Goal: Task Accomplishment & Management: Manage account settings

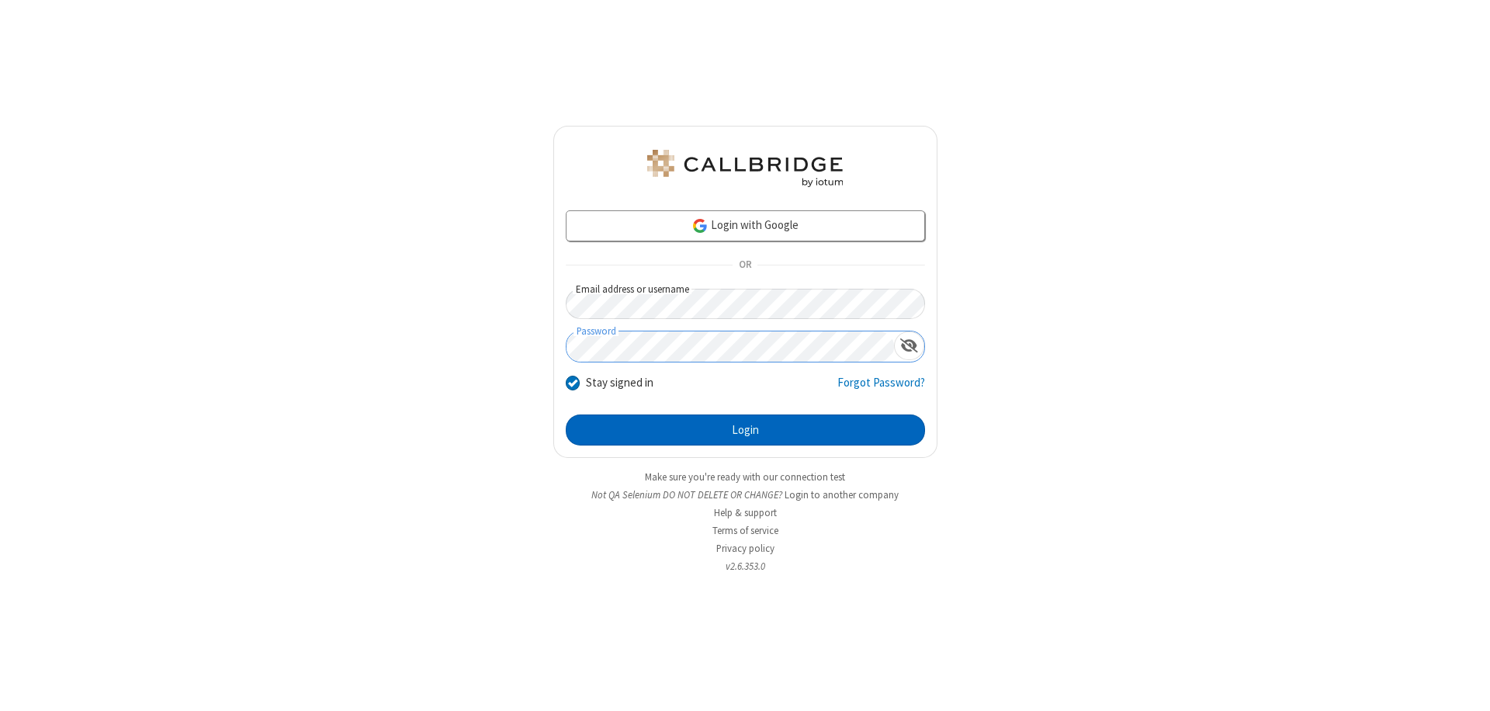
click at [745, 430] on button "Login" at bounding box center [745, 429] width 359 height 31
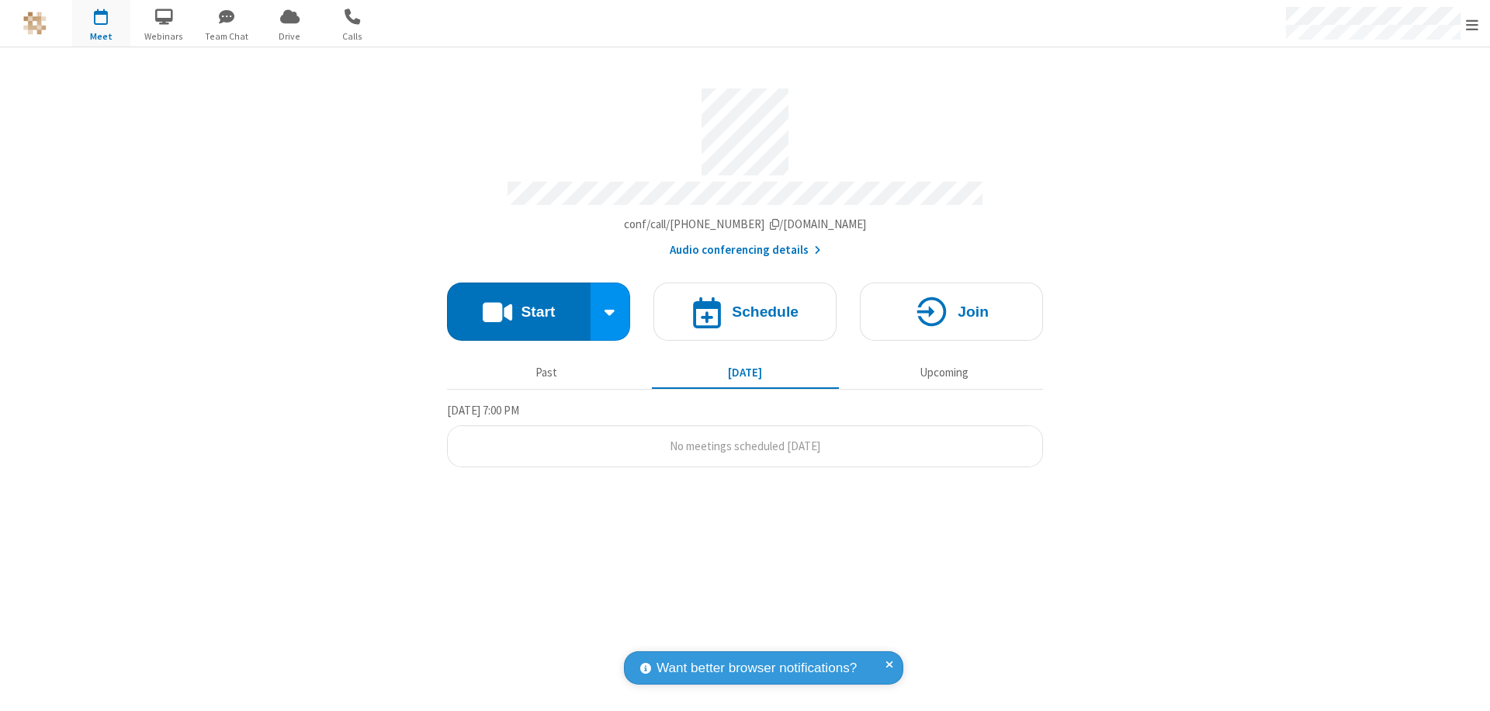
click at [1472, 24] on span "Open menu" at bounding box center [1472, 25] width 12 height 16
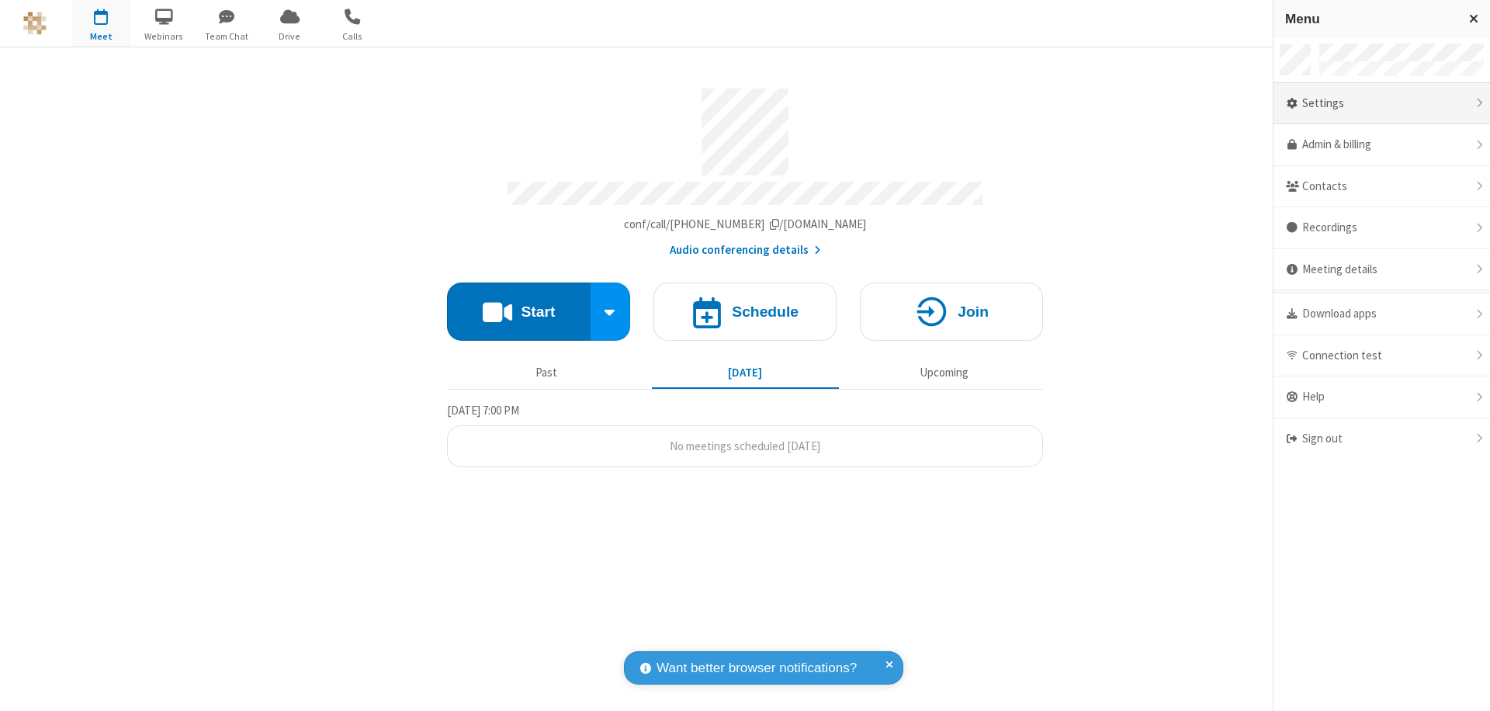
click at [1375, 103] on div "Settings" at bounding box center [1382, 104] width 217 height 42
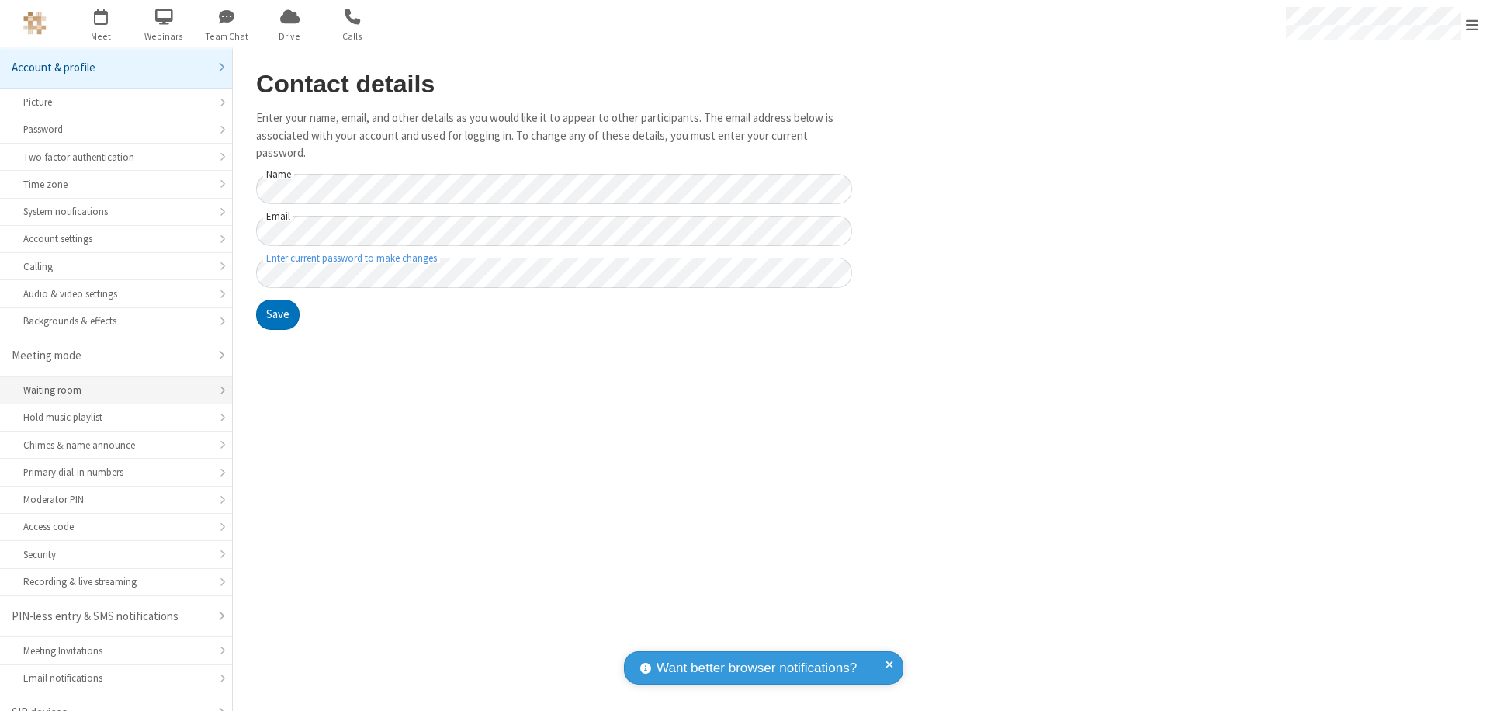
click at [110, 383] on div "Waiting room" at bounding box center [115, 390] width 185 height 15
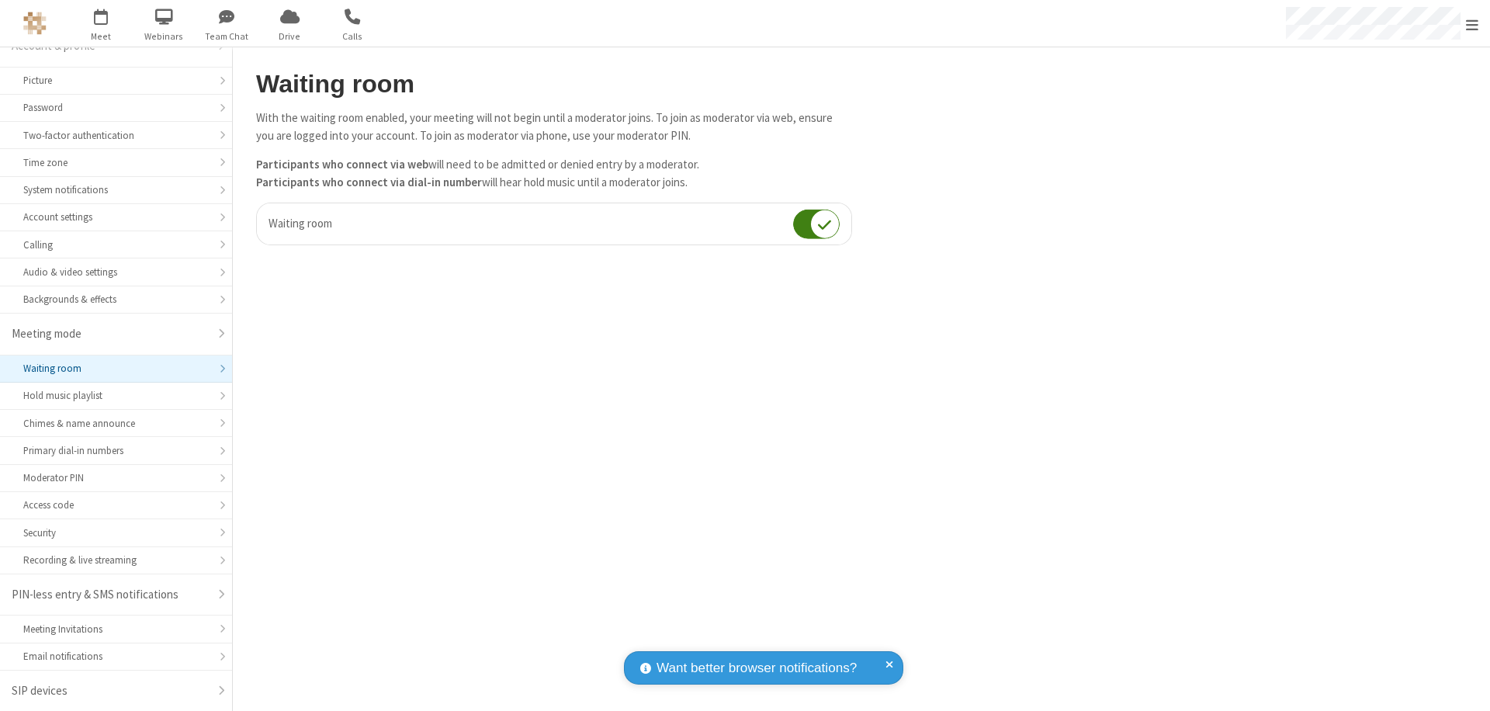
click at [816, 224] on input "checkbox" at bounding box center [816, 224] width 47 height 30
checkbox input "false"
click at [1472, 23] on span "Open menu" at bounding box center [1472, 25] width 12 height 16
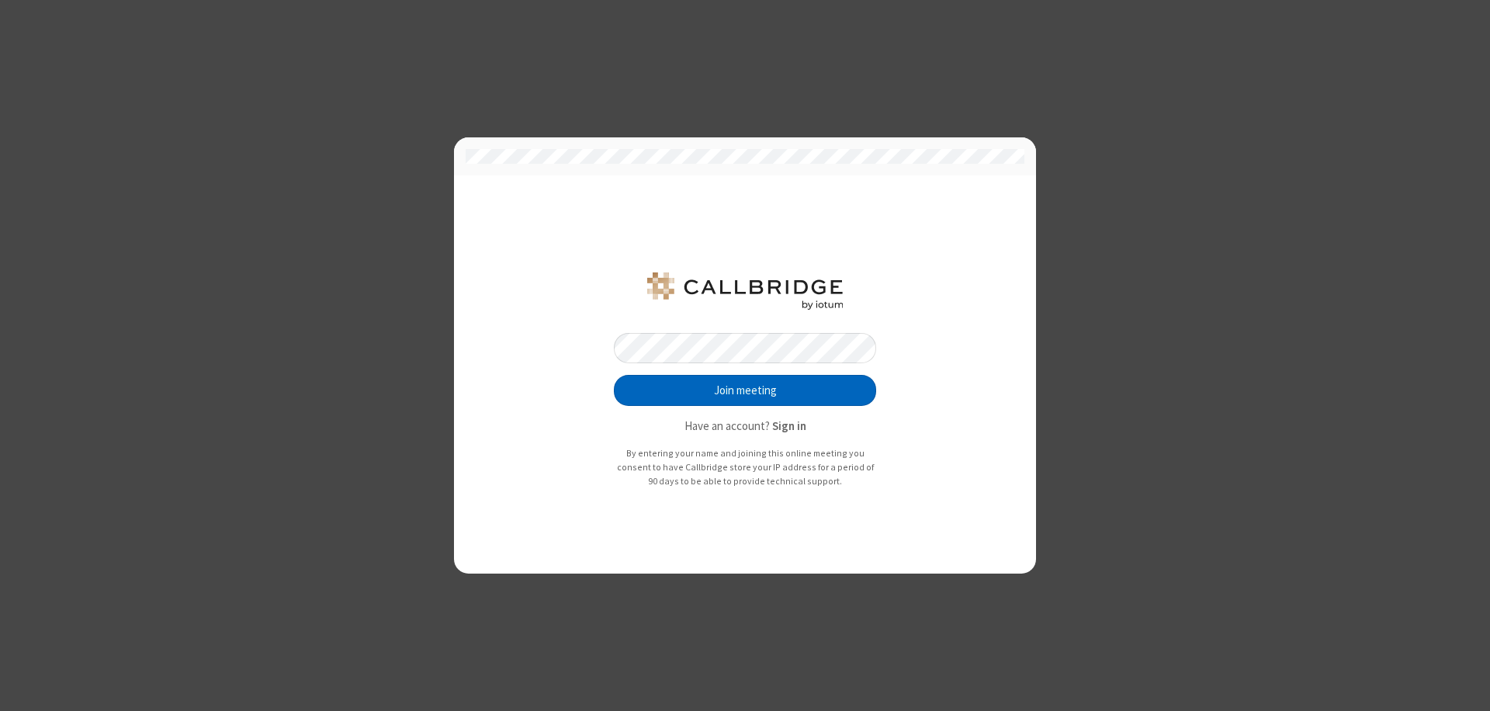
click at [745, 390] on button "Join meeting" at bounding box center [745, 390] width 262 height 31
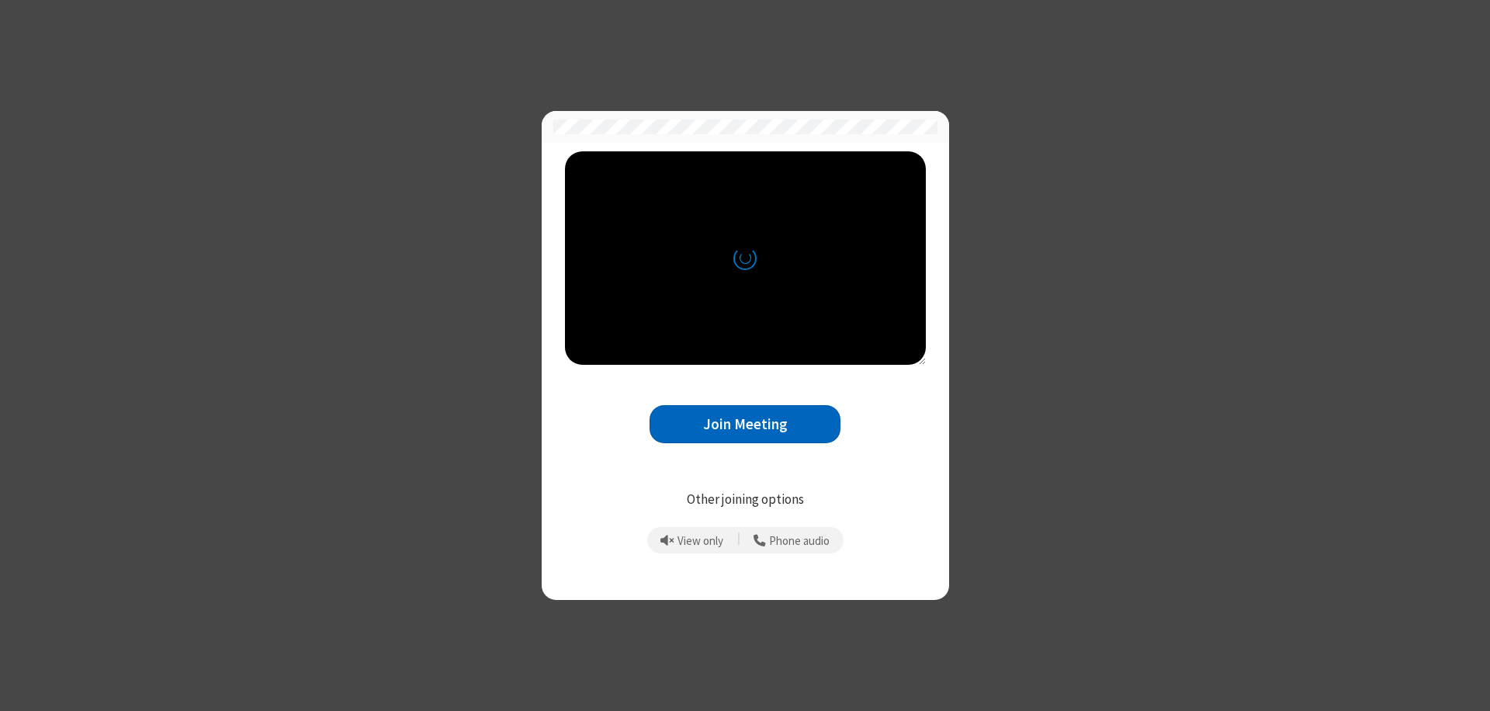
click at [745, 424] on button "Join Meeting" at bounding box center [745, 424] width 191 height 38
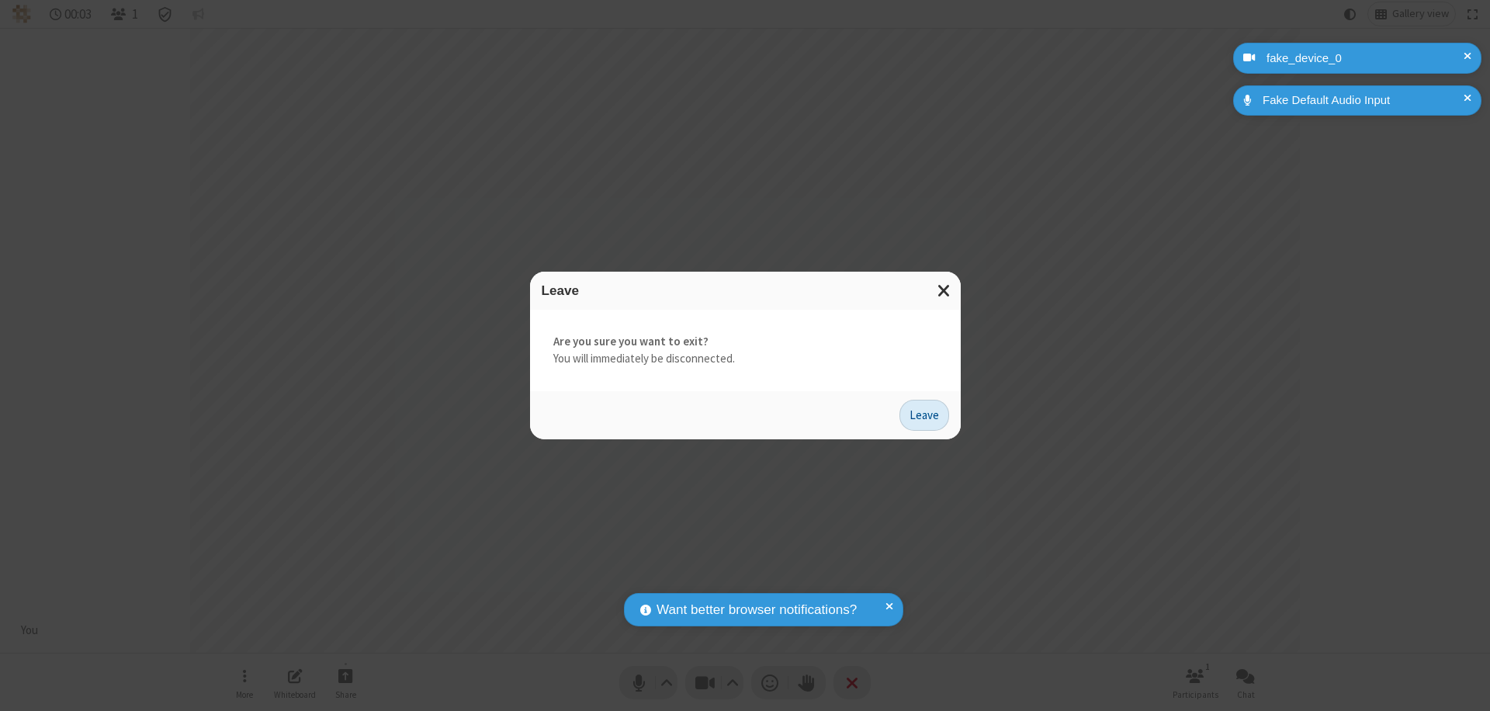
click at [924, 414] on button "Leave" at bounding box center [924, 415] width 50 height 31
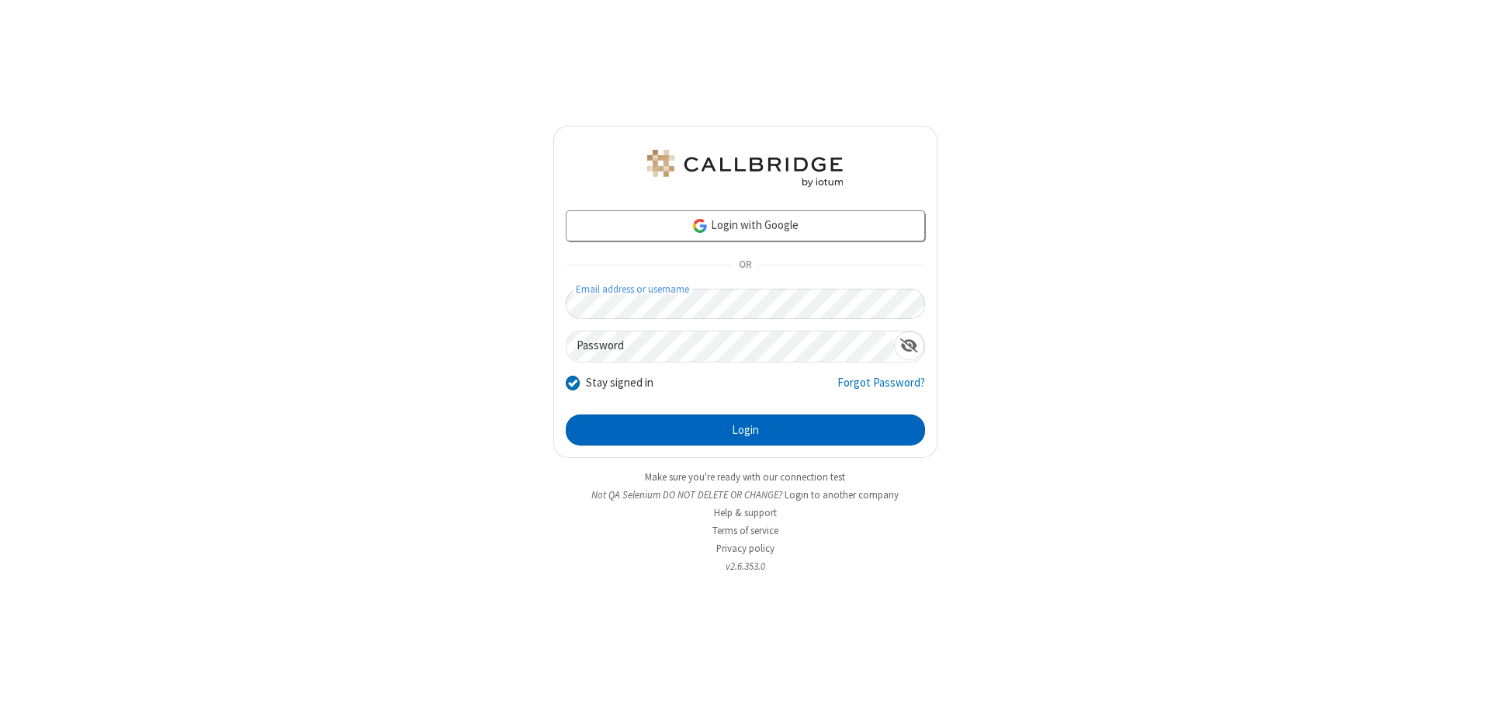
click at [745, 430] on button "Login" at bounding box center [745, 429] width 359 height 31
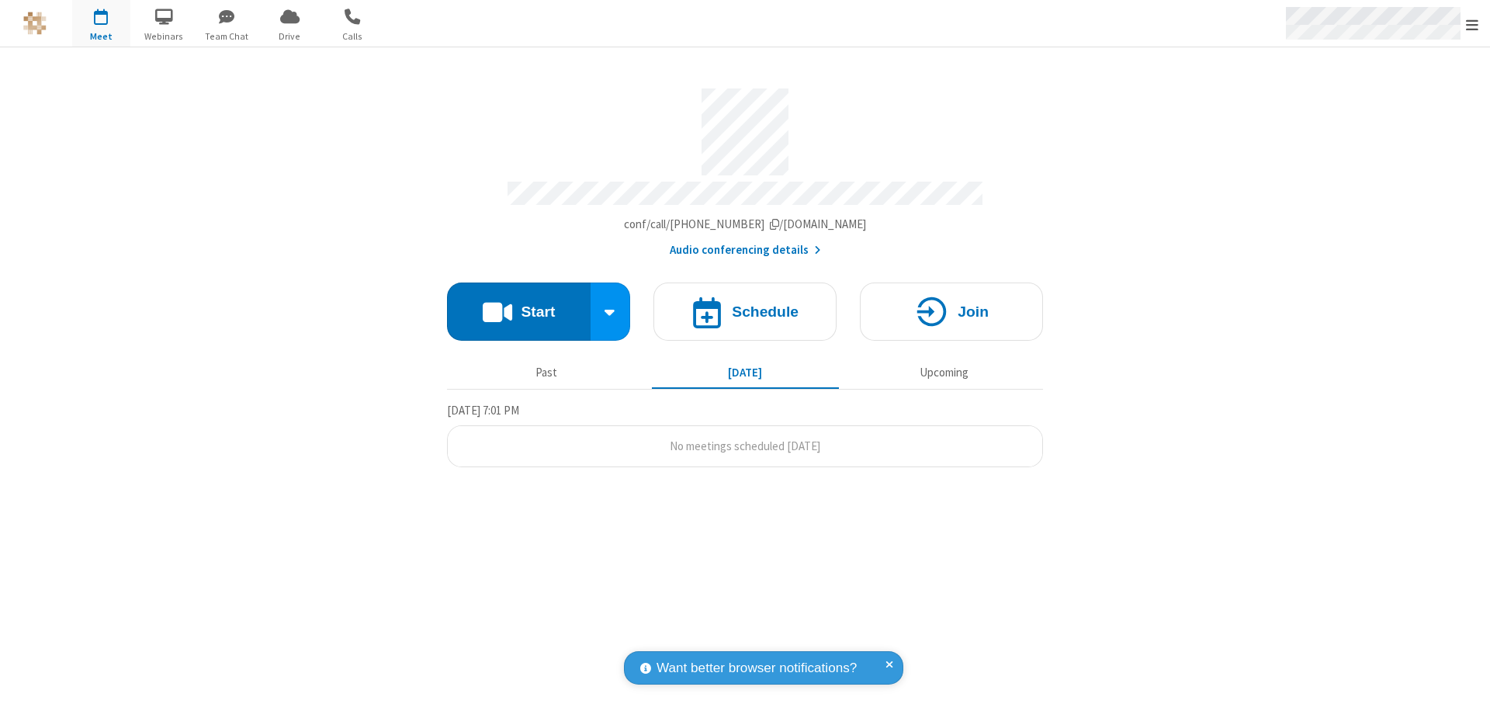
click at [1472, 24] on span "Open menu" at bounding box center [1472, 25] width 12 height 16
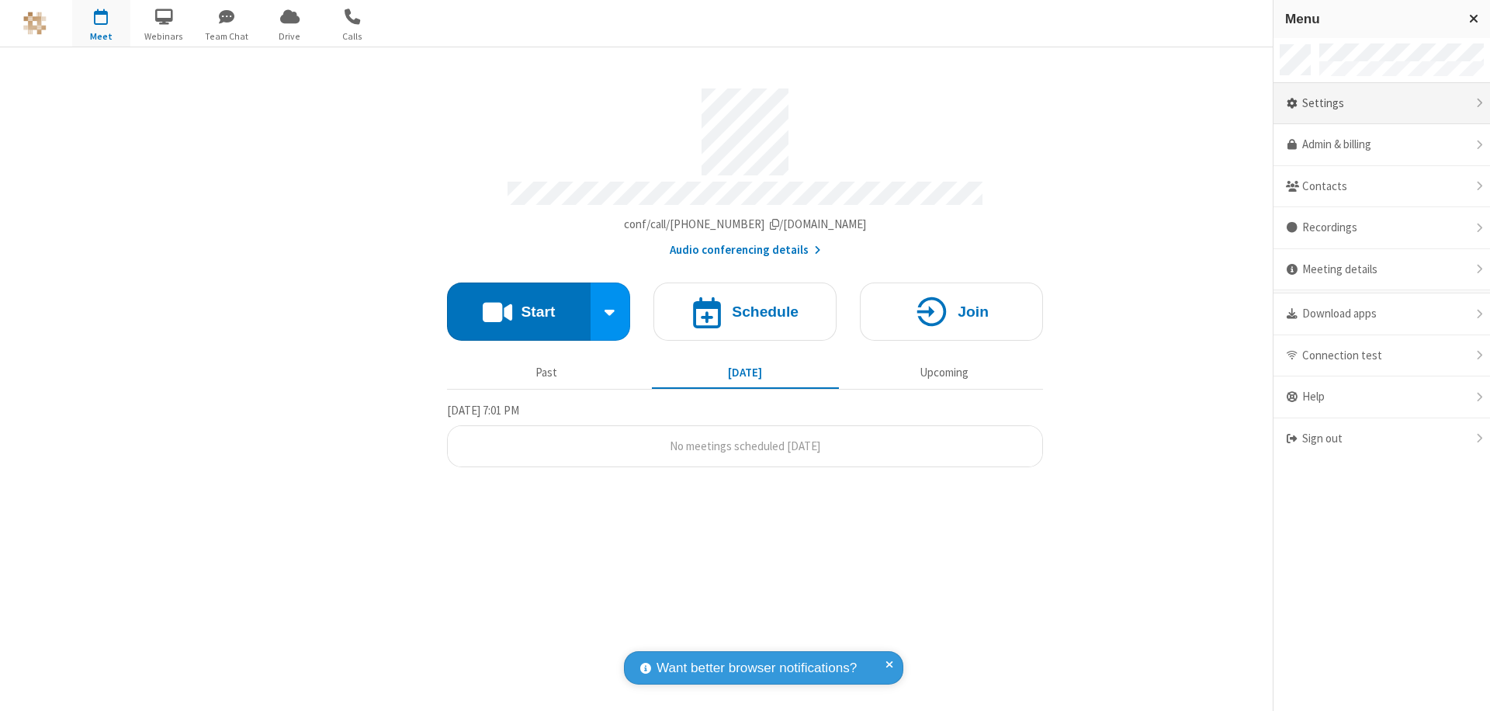
click at [1381, 103] on div "Settings" at bounding box center [1382, 104] width 217 height 42
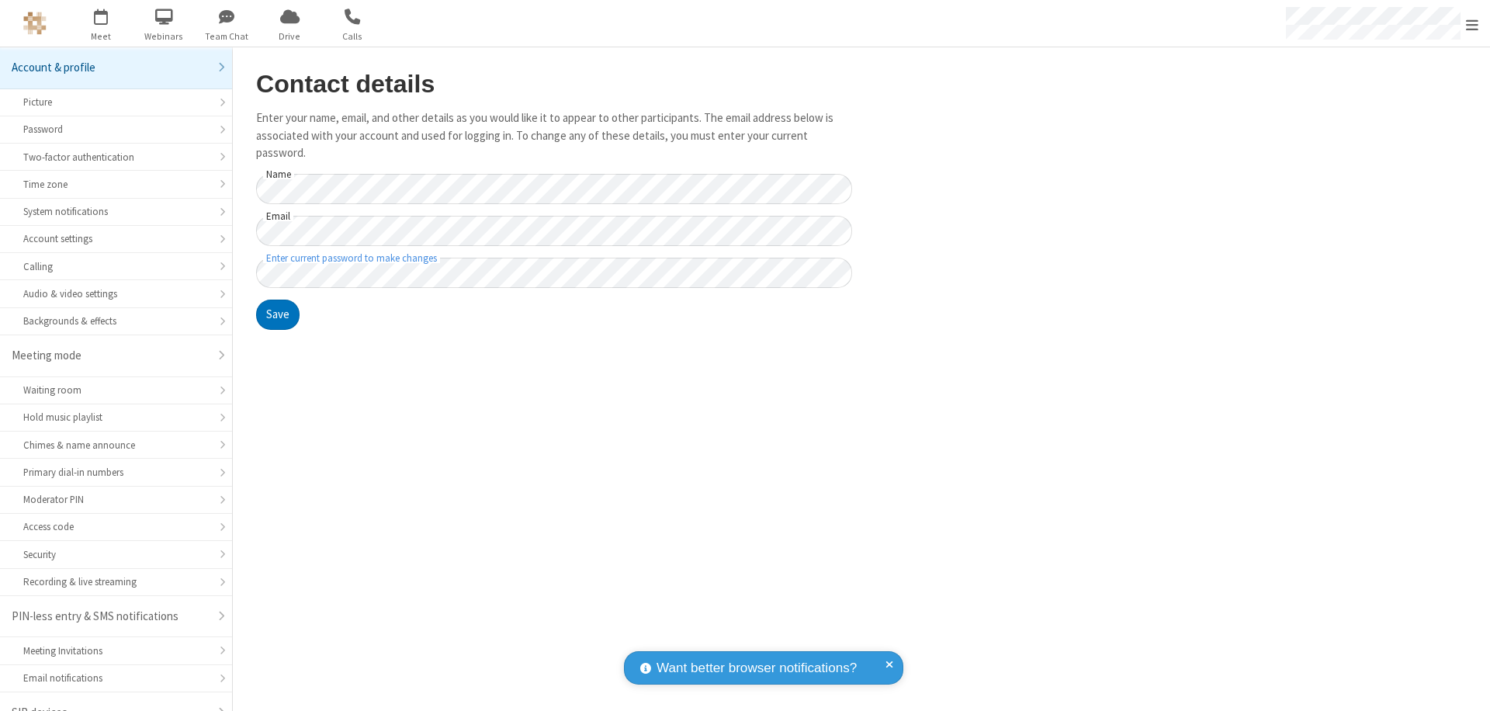
scroll to position [22, 0]
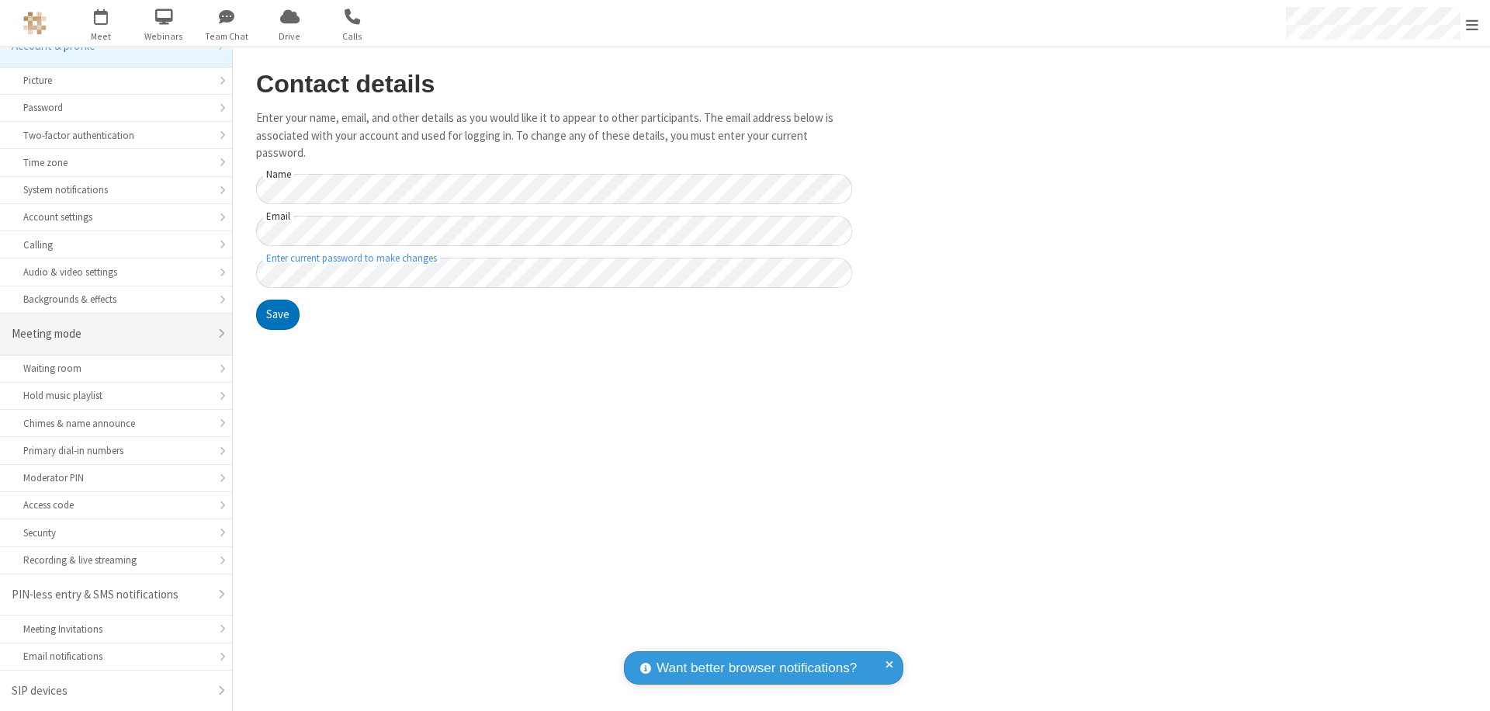
click at [110, 334] on div "Meeting mode" at bounding box center [110, 334] width 197 height 18
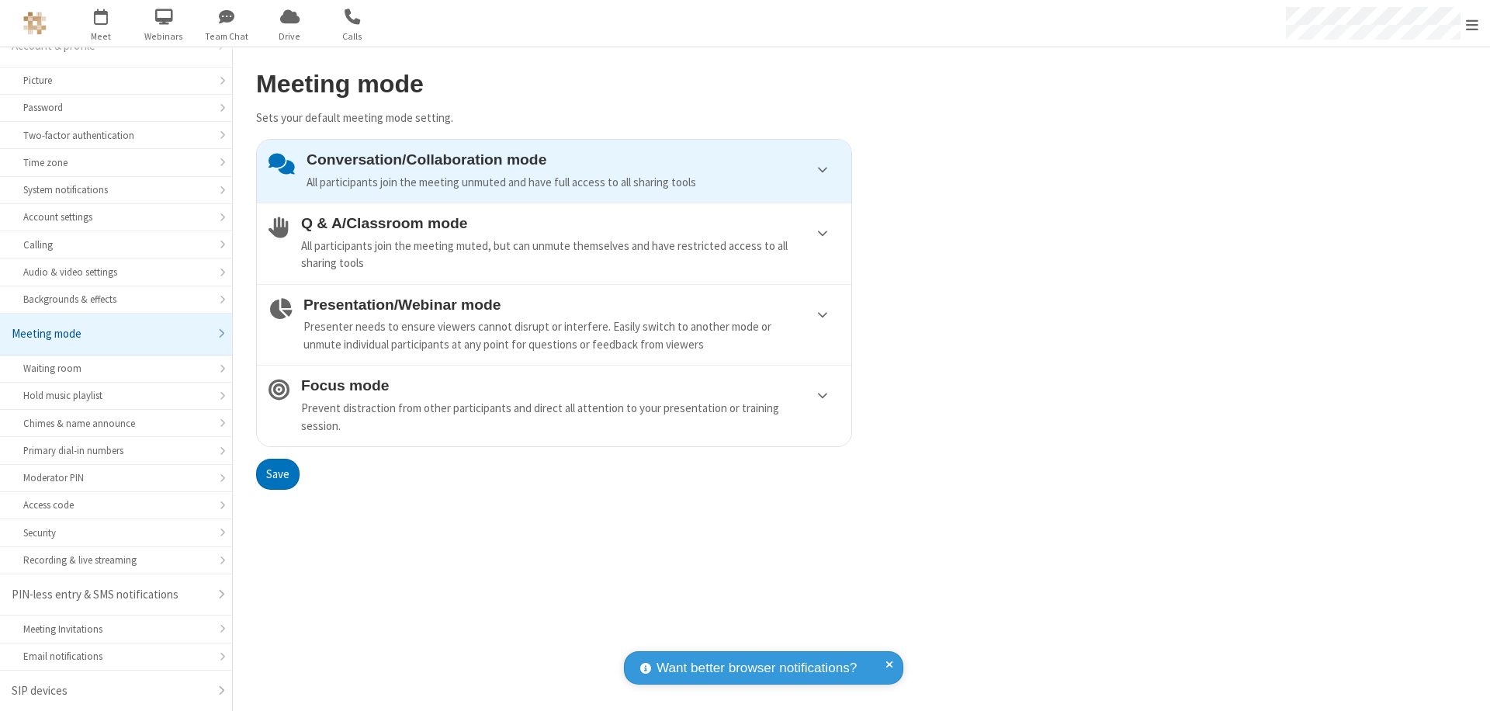
click at [554, 171] on div "Conversation/Collaboration mode All participants join the meeting unmuted and h…" at bounding box center [573, 171] width 533 height 40
click at [277, 473] on button "Save" at bounding box center [277, 474] width 43 height 31
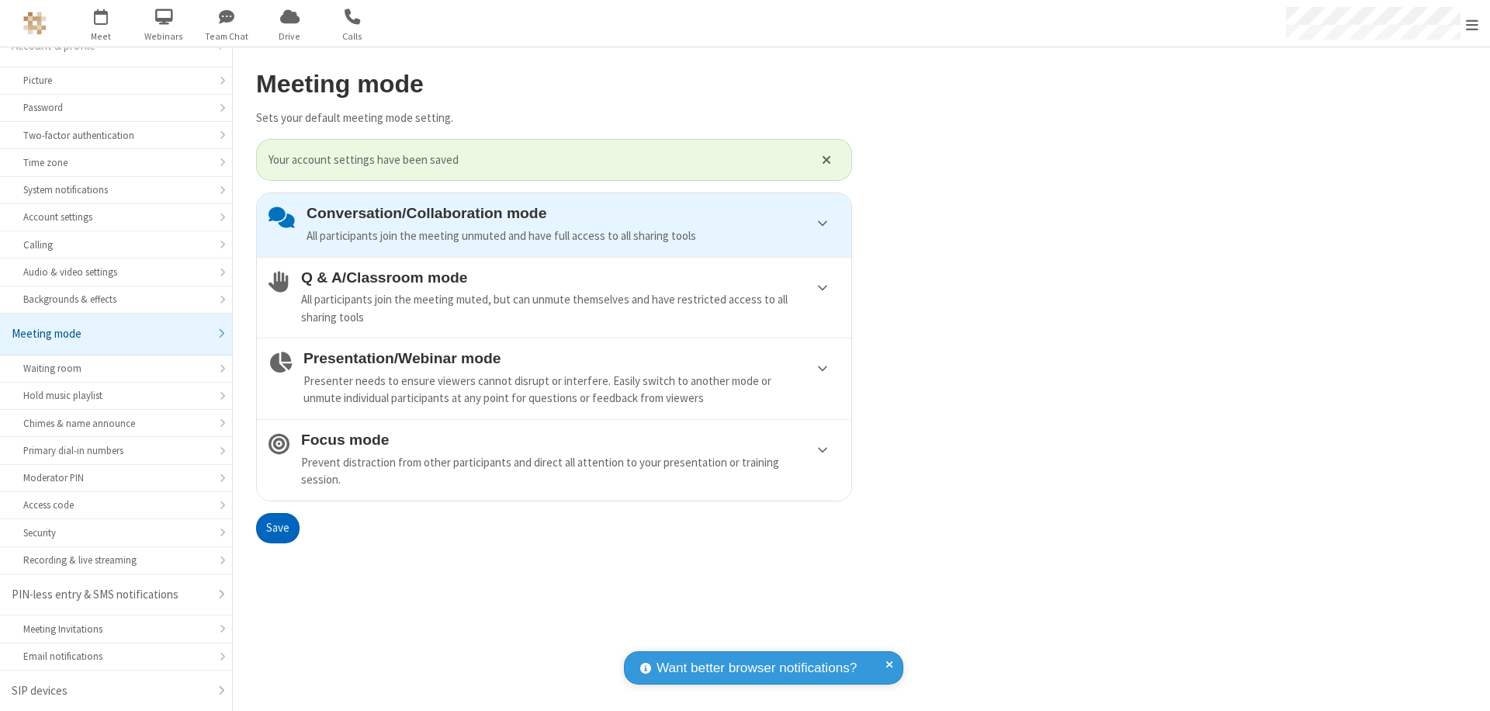
click at [1472, 23] on span "Open menu" at bounding box center [1472, 25] width 12 height 16
